Goal: Communication & Community: Answer question/provide support

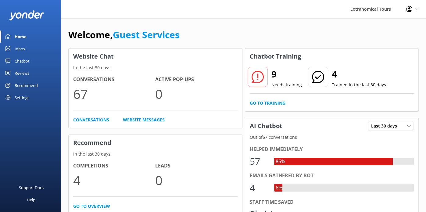
click at [326, 189] on div at bounding box center [347, 188] width 131 height 8
click at [20, 47] on div "Inbox" at bounding box center [20, 49] width 11 height 12
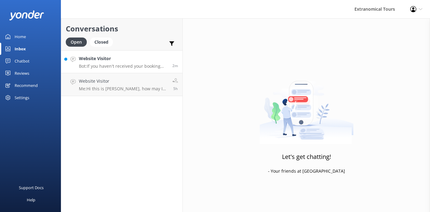
click at [112, 60] on h4 "Website Visitor" at bounding box center [123, 58] width 89 height 7
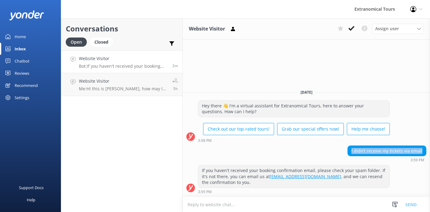
copy div "I didn’t receive my tickets via email"
drag, startPoint x: 352, startPoint y: 148, endPoint x: 428, endPoint y: 148, distance: 75.3
click at [428, 148] on div "I didn’t receive my tickets via email 3:59 PM" at bounding box center [307, 153] width 248 height 17
drag, startPoint x: 242, startPoint y: 195, endPoint x: 242, endPoint y: 199, distance: 4.6
click at [242, 198] on div "Website Visitor Assign user Olena Arlene Guest Services Today Hey there 👋 I'm a…" at bounding box center [307, 115] width 248 height 194
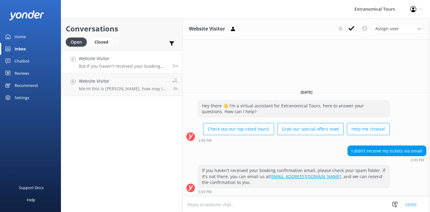
click at [242, 201] on textarea at bounding box center [307, 204] width 248 height 15
paste textarea "May I kindly ask for your booking reference number so I can check this for you …"
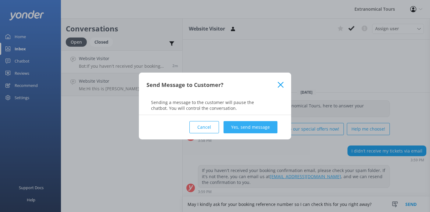
type textarea "May I kindly ask for your booking reference number so I can check this for you …"
click at [255, 130] on button "Yes, send message" at bounding box center [251, 127] width 54 height 12
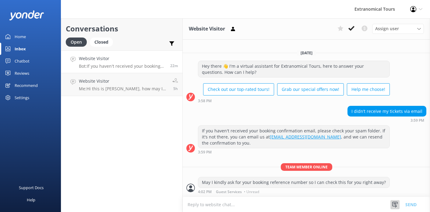
click at [397, 204] on icon at bounding box center [395, 205] width 6 height 6
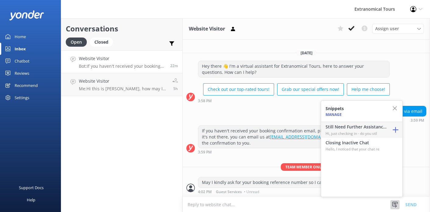
click at [363, 132] on p "Hi, just checking in - do you stil" at bounding box center [356, 133] width 61 height 6
type textarea "Hi, just checking in - do you still require assistance from our team on this? T…"
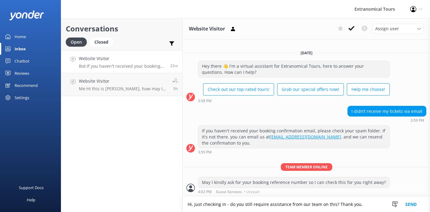
click at [405, 202] on button "Send" at bounding box center [411, 204] width 23 height 15
